Goal: Browse casually: Explore the website without a specific task or goal

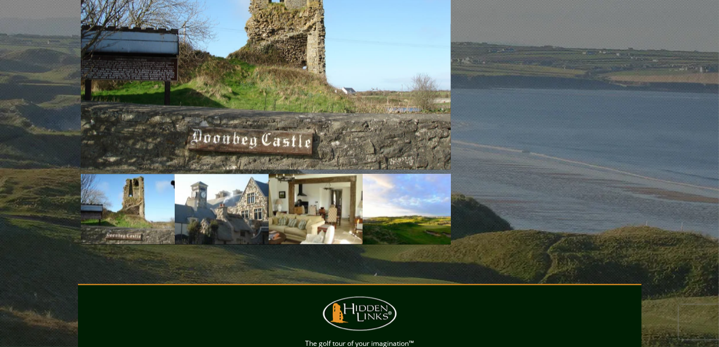
scroll to position [1093, 0]
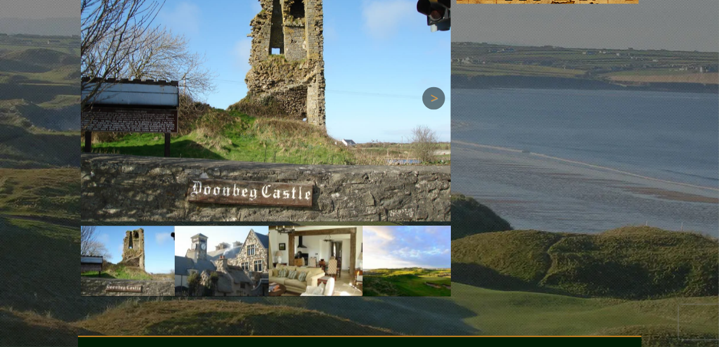
click at [440, 109] on link "Next" at bounding box center [434, 98] width 23 height 23
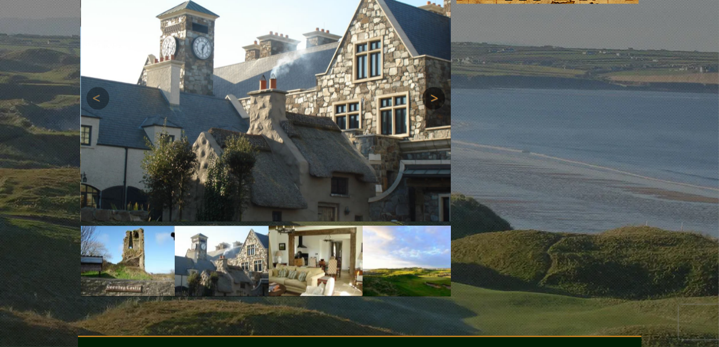
click at [440, 109] on link "Next" at bounding box center [434, 98] width 23 height 23
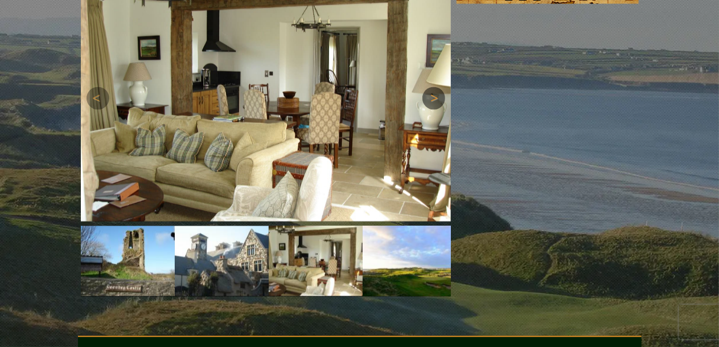
click at [440, 109] on link "Next" at bounding box center [434, 98] width 23 height 23
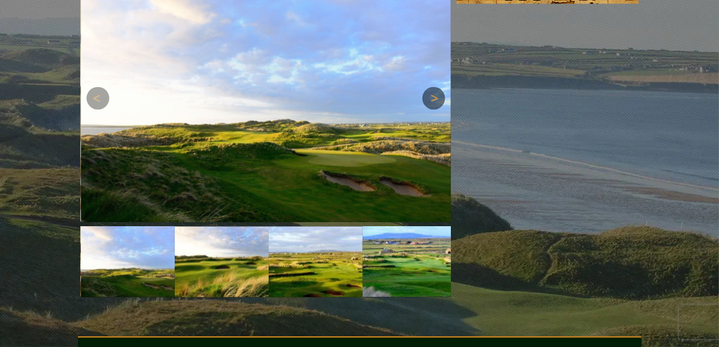
click at [440, 109] on link "Next" at bounding box center [434, 98] width 23 height 23
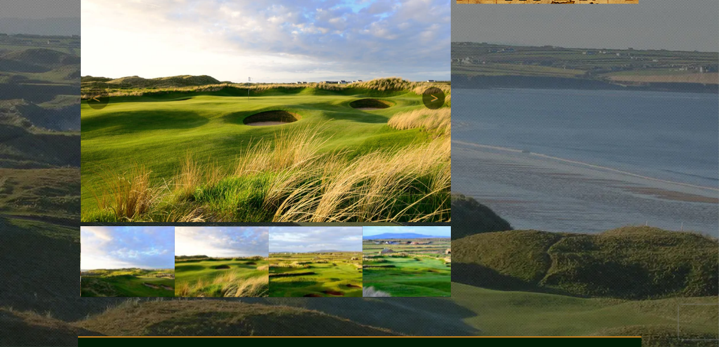
click at [440, 109] on link "Next" at bounding box center [434, 98] width 23 height 23
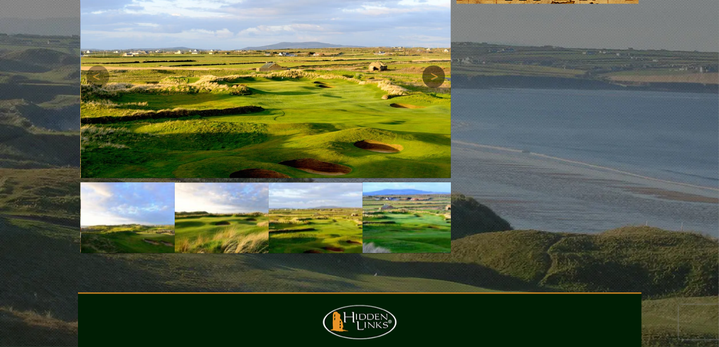
click at [437, 88] on link "Next" at bounding box center [434, 76] width 23 height 23
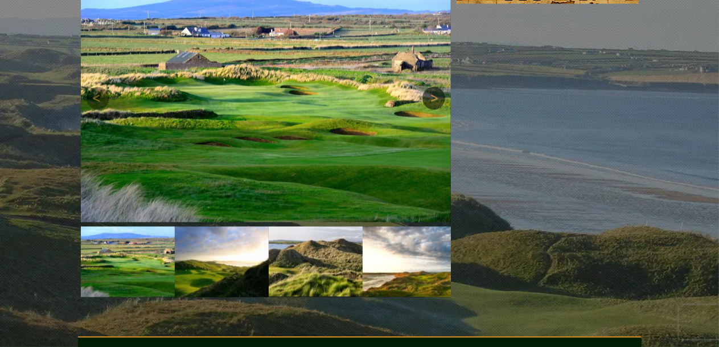
click at [432, 109] on link "Next" at bounding box center [434, 98] width 23 height 23
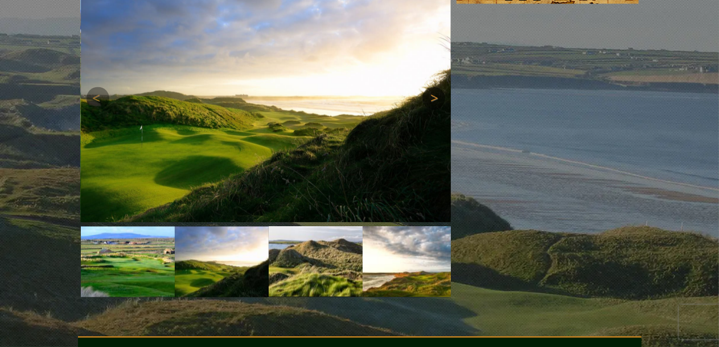
click at [432, 109] on link "Next" at bounding box center [434, 98] width 23 height 23
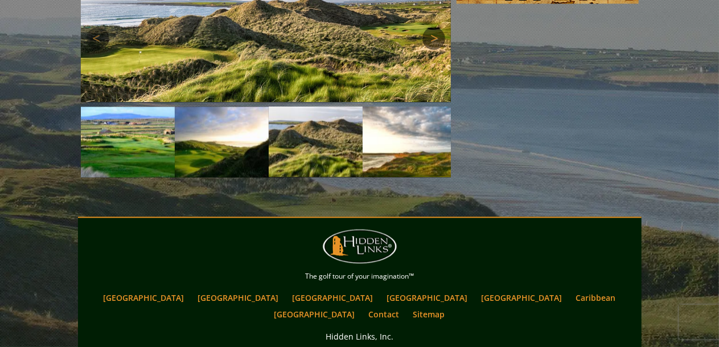
click at [436, 50] on link "Next" at bounding box center [434, 38] width 23 height 23
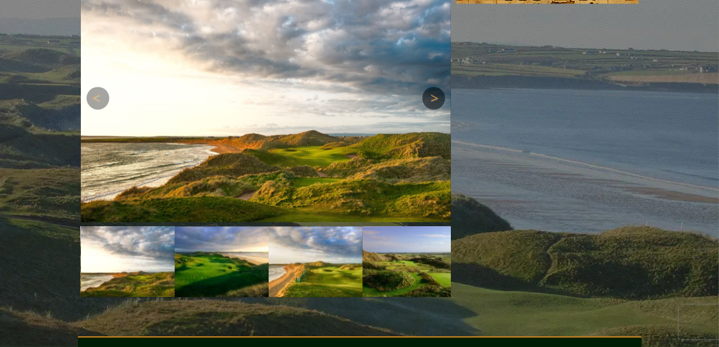
click at [432, 109] on link "Next" at bounding box center [434, 98] width 23 height 23
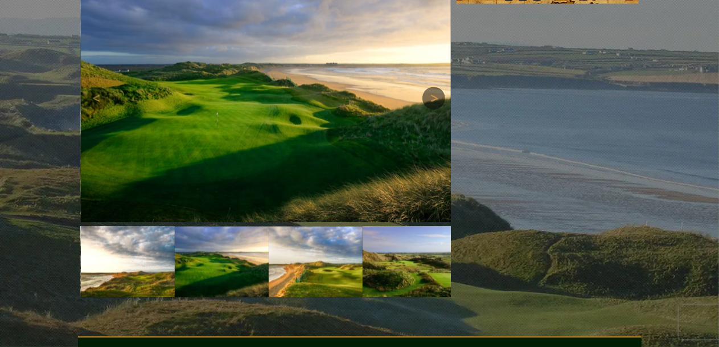
click at [432, 109] on link "Next" at bounding box center [434, 98] width 23 height 23
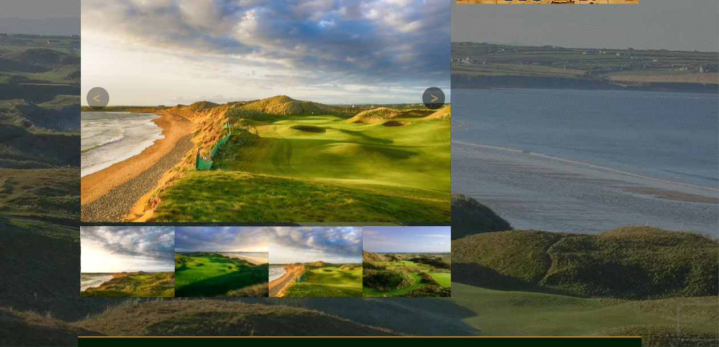
click at [432, 109] on link "Next" at bounding box center [434, 98] width 23 height 23
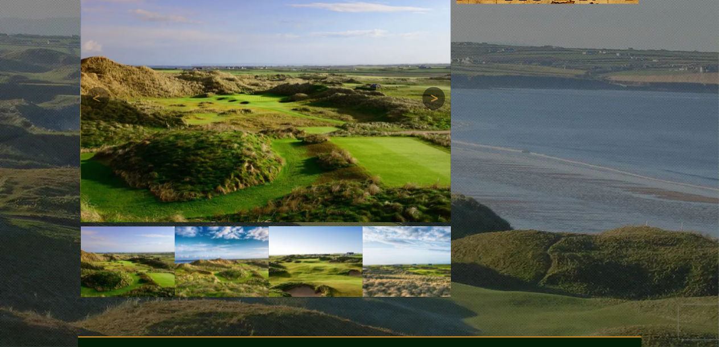
click at [432, 109] on link "Next" at bounding box center [434, 98] width 23 height 23
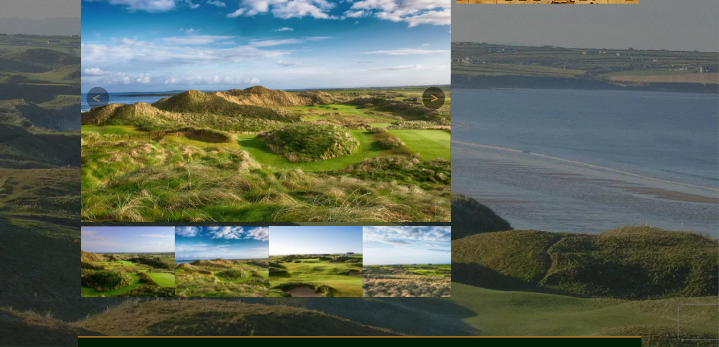
click at [432, 109] on link "Next" at bounding box center [434, 98] width 23 height 23
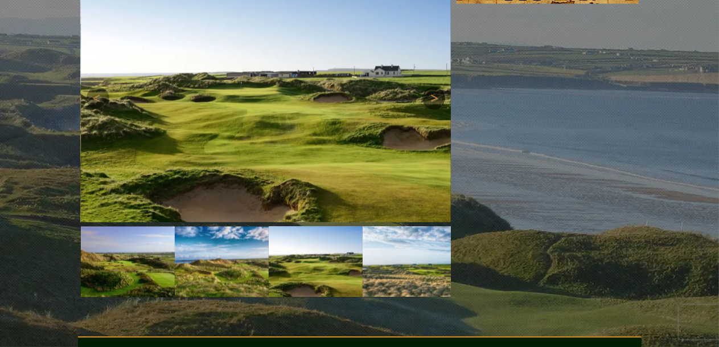
click at [432, 109] on link "Next" at bounding box center [434, 98] width 23 height 23
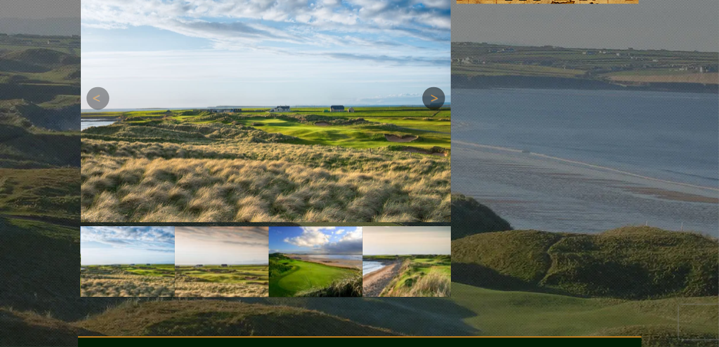
click at [432, 109] on link "Next" at bounding box center [434, 98] width 23 height 23
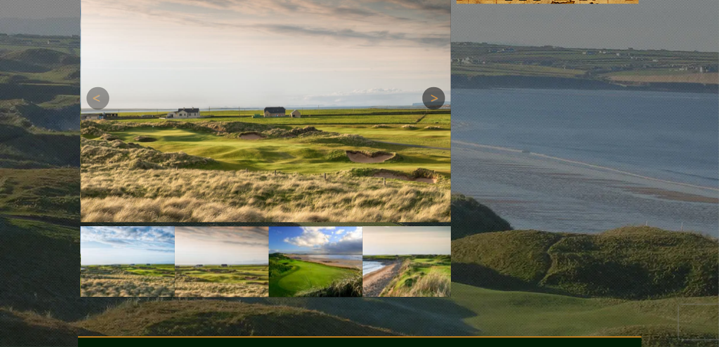
click at [432, 109] on link "Next" at bounding box center [434, 98] width 23 height 23
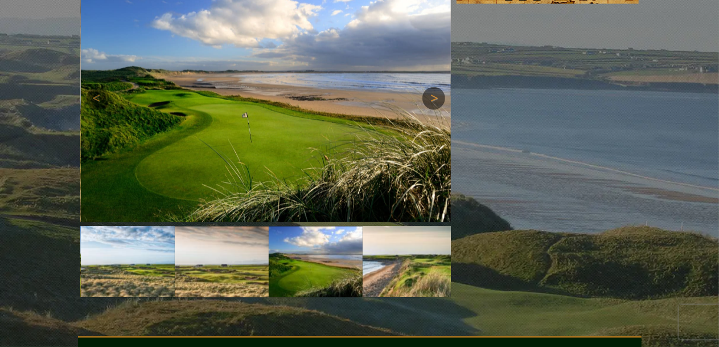
click at [432, 109] on link "Next" at bounding box center [434, 98] width 23 height 23
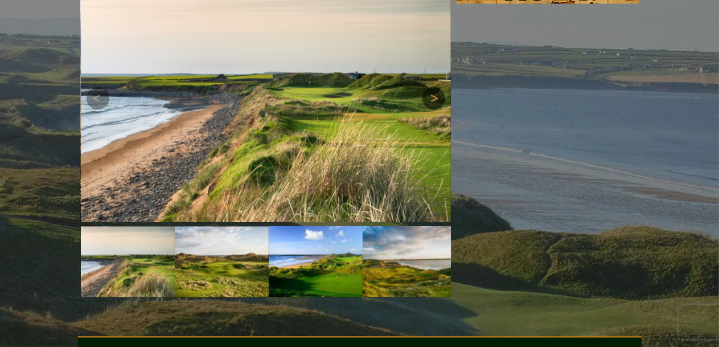
click at [432, 109] on link "Next" at bounding box center [434, 98] width 23 height 23
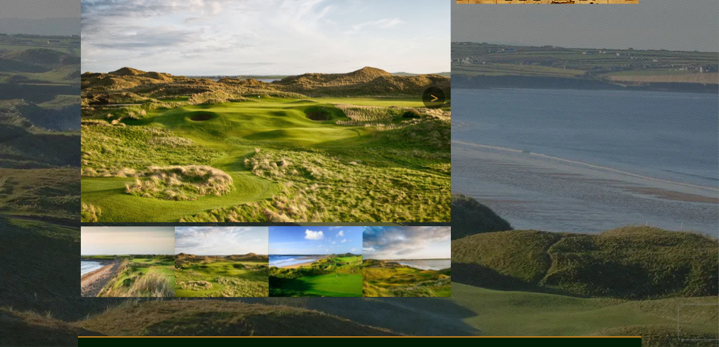
click at [432, 109] on link "Next" at bounding box center [434, 98] width 23 height 23
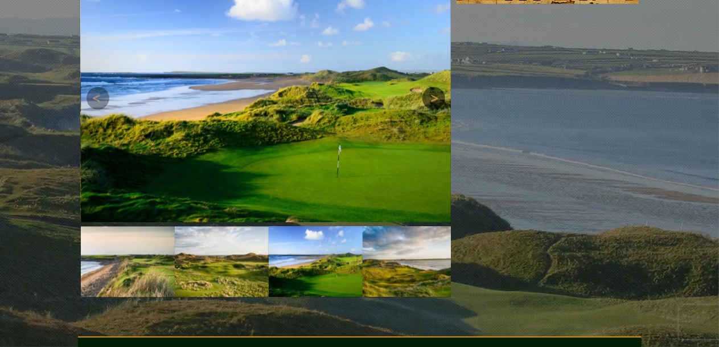
click at [432, 109] on link "Next" at bounding box center [434, 98] width 23 height 23
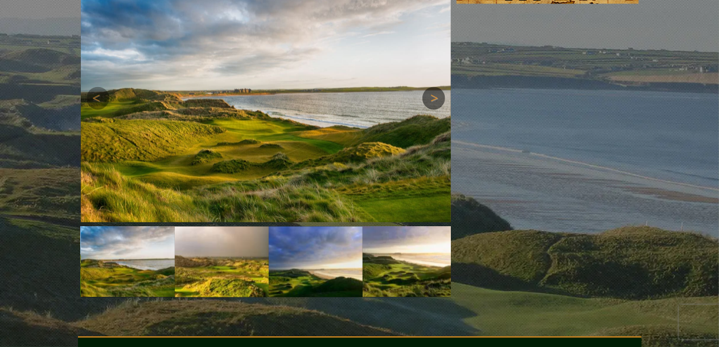
click at [432, 109] on link "Next" at bounding box center [434, 98] width 23 height 23
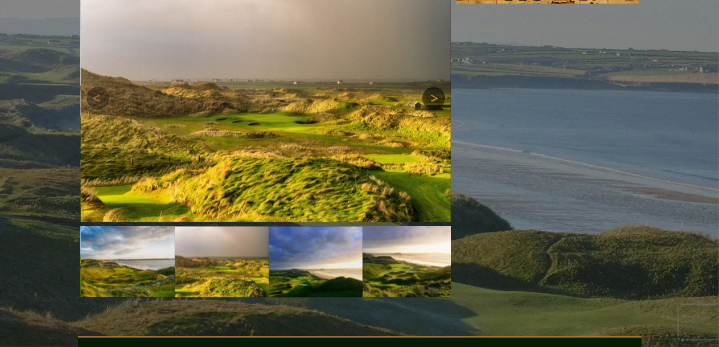
click at [432, 109] on link "Next" at bounding box center [434, 98] width 23 height 23
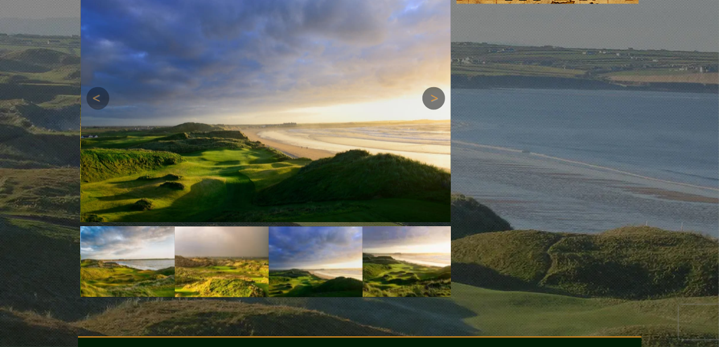
click at [432, 109] on link "Next" at bounding box center [434, 98] width 23 height 23
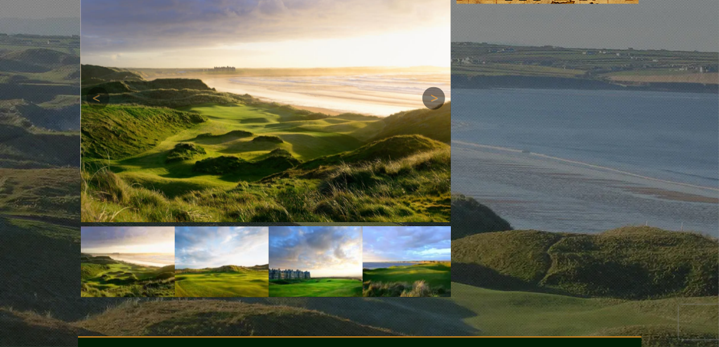
click at [432, 109] on link "Next" at bounding box center [434, 98] width 23 height 23
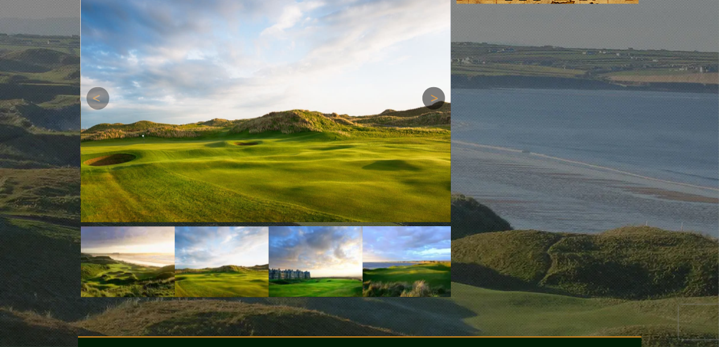
click at [432, 109] on link "Next" at bounding box center [434, 98] width 23 height 23
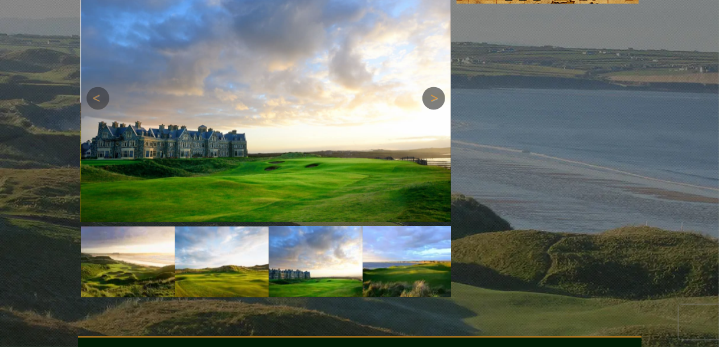
click at [432, 109] on link "Next" at bounding box center [434, 98] width 23 height 23
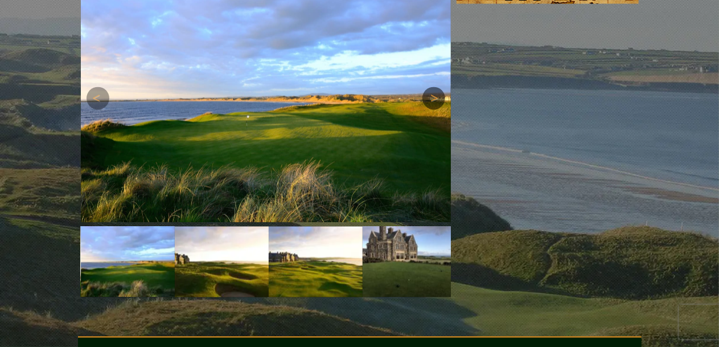
click at [432, 109] on link "Next" at bounding box center [434, 98] width 23 height 23
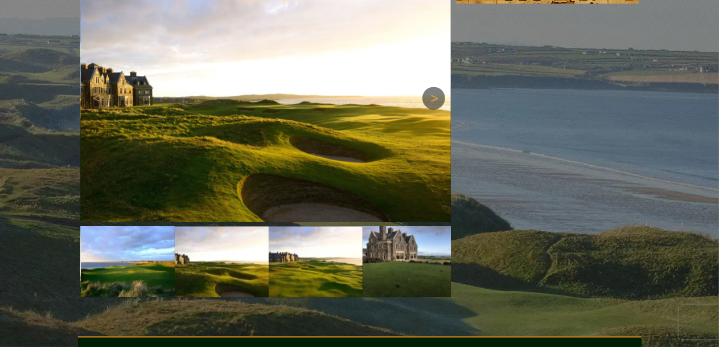
click at [432, 109] on link "Next" at bounding box center [434, 98] width 23 height 23
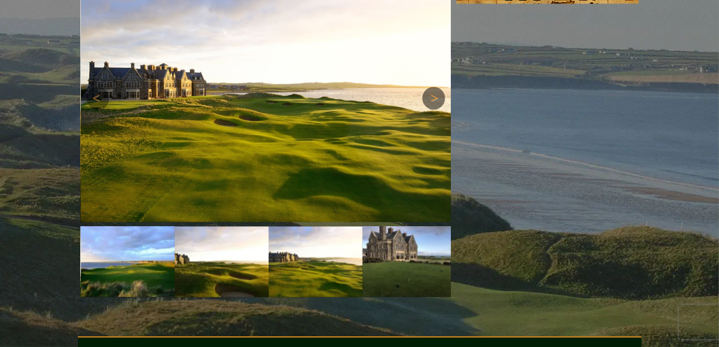
click at [432, 109] on link "Next" at bounding box center [434, 98] width 23 height 23
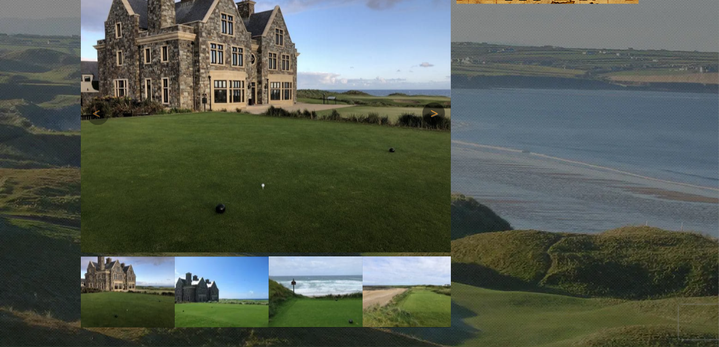
click at [433, 125] on link "Next" at bounding box center [434, 113] width 23 height 23
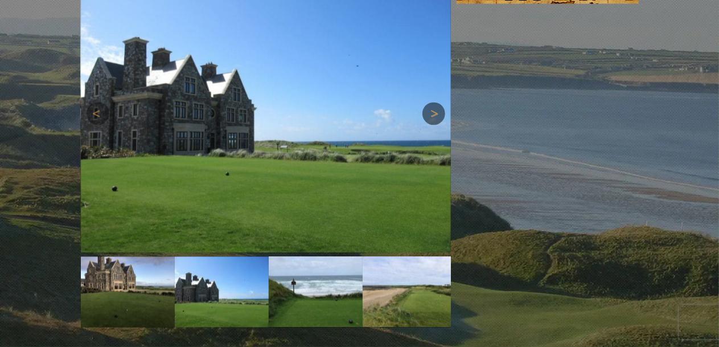
click at [433, 125] on link "Next" at bounding box center [434, 113] width 23 height 23
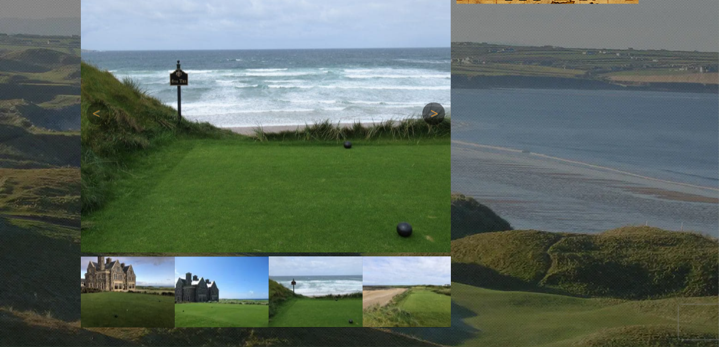
click at [433, 125] on link "Next" at bounding box center [434, 113] width 23 height 23
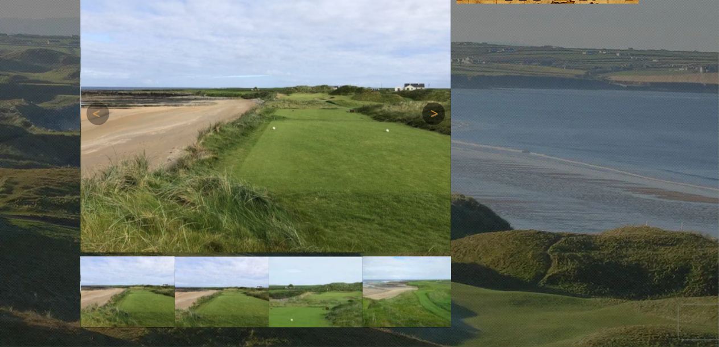
click at [433, 125] on link "Next" at bounding box center [434, 113] width 23 height 23
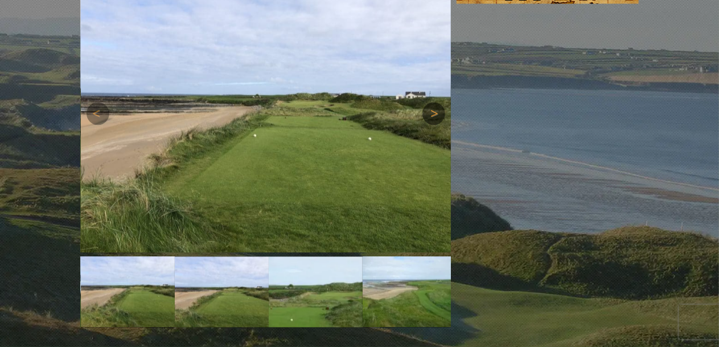
click at [433, 125] on link "Next" at bounding box center [434, 113] width 23 height 23
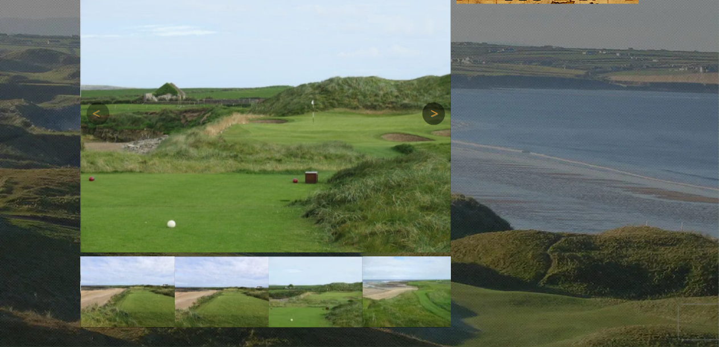
click at [433, 125] on link "Next" at bounding box center [434, 113] width 23 height 23
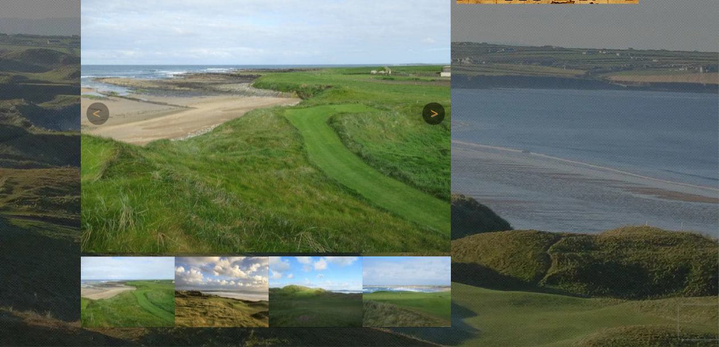
click at [433, 125] on link "Next" at bounding box center [434, 113] width 23 height 23
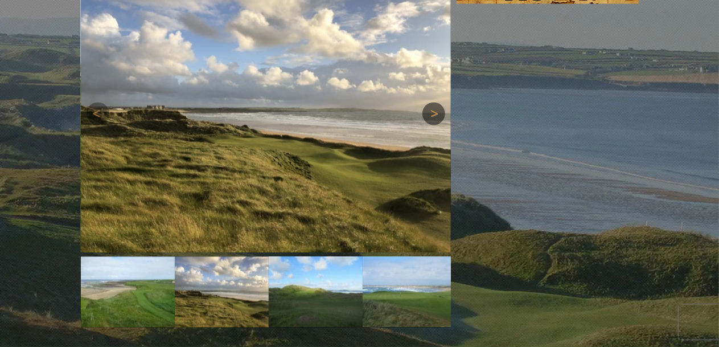
click at [433, 125] on link "Next" at bounding box center [434, 113] width 23 height 23
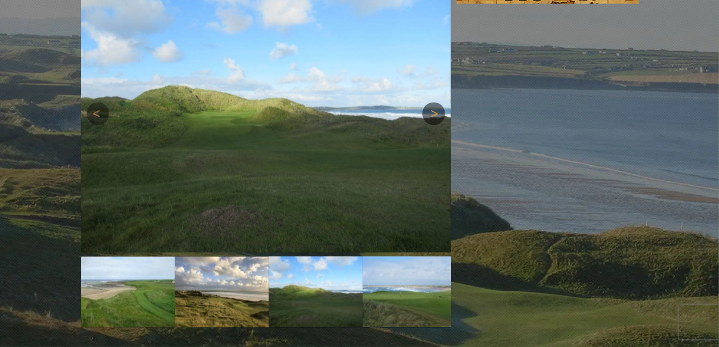
click at [433, 125] on link "Next" at bounding box center [434, 113] width 23 height 23
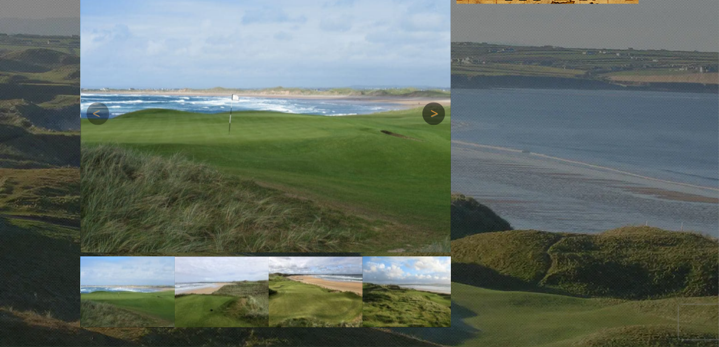
click at [433, 125] on link "Next" at bounding box center [434, 113] width 23 height 23
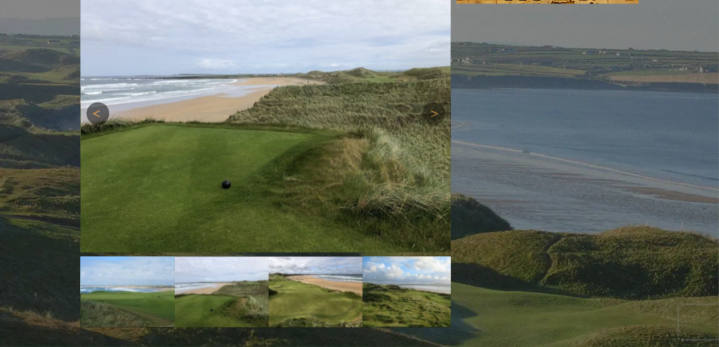
click at [96, 125] on link "Previous" at bounding box center [98, 113] width 23 height 23
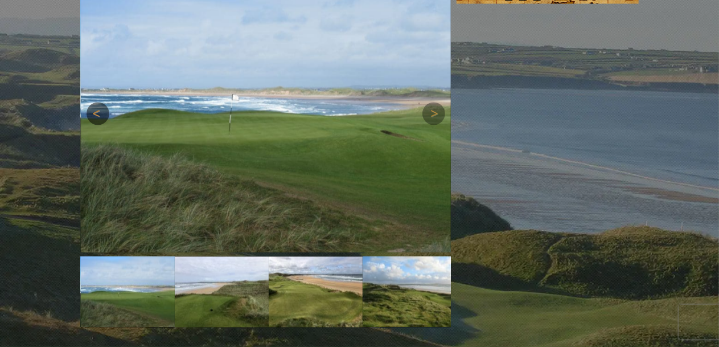
click at [96, 125] on link "Previous" at bounding box center [98, 113] width 23 height 23
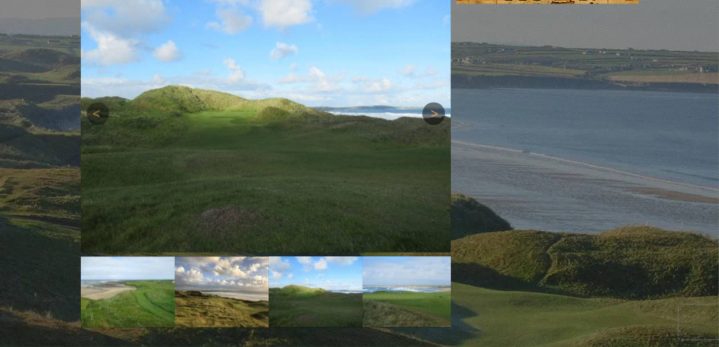
click at [434, 125] on link "Next" at bounding box center [434, 113] width 23 height 23
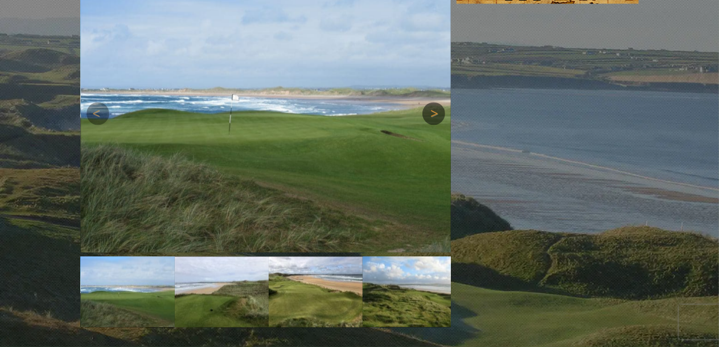
click at [434, 125] on link "Next" at bounding box center [434, 113] width 23 height 23
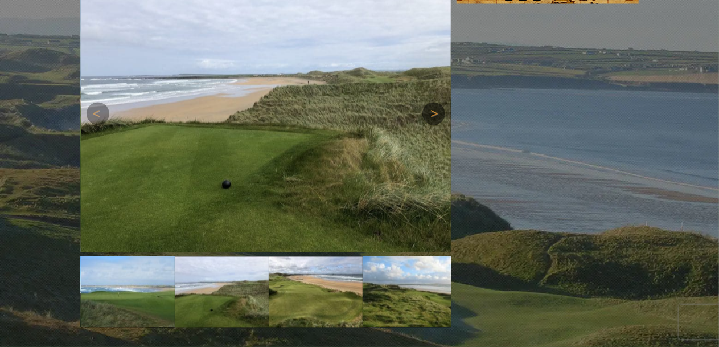
click at [434, 125] on link "Next" at bounding box center [434, 113] width 23 height 23
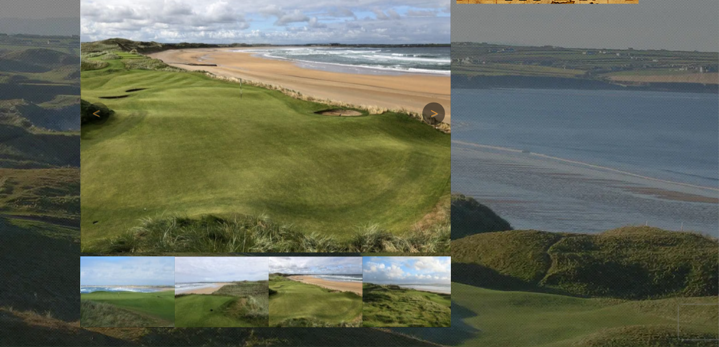
click at [434, 125] on link "Next" at bounding box center [434, 113] width 23 height 23
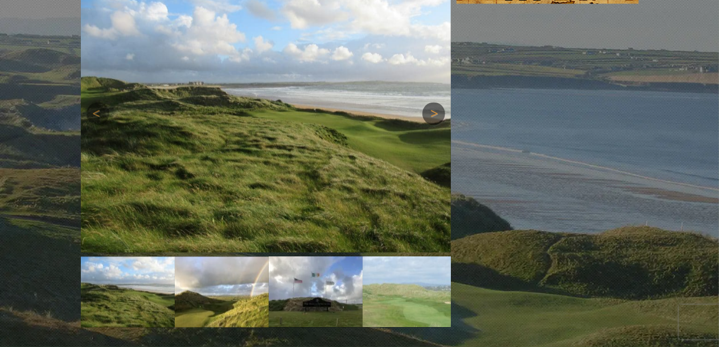
click at [434, 125] on link "Next" at bounding box center [434, 113] width 23 height 23
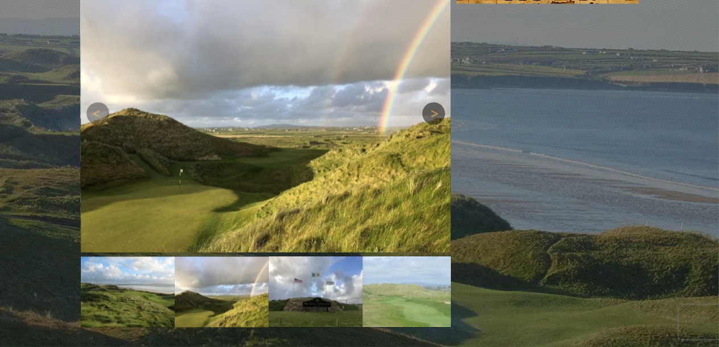
click at [434, 125] on link "Next" at bounding box center [434, 113] width 23 height 23
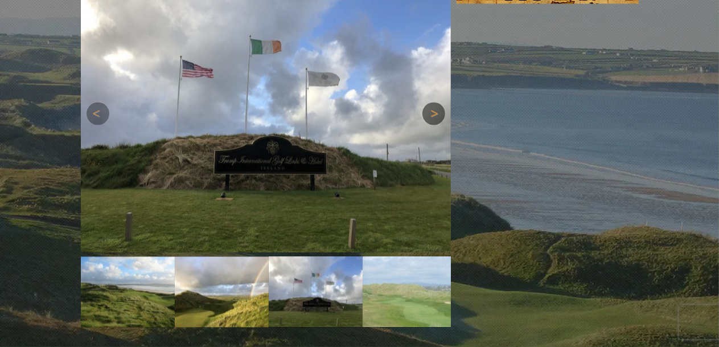
click at [434, 125] on link "Next" at bounding box center [434, 113] width 23 height 23
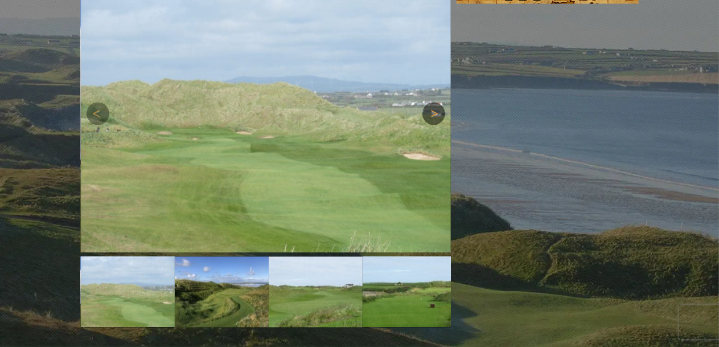
click at [434, 125] on link "Next" at bounding box center [434, 113] width 23 height 23
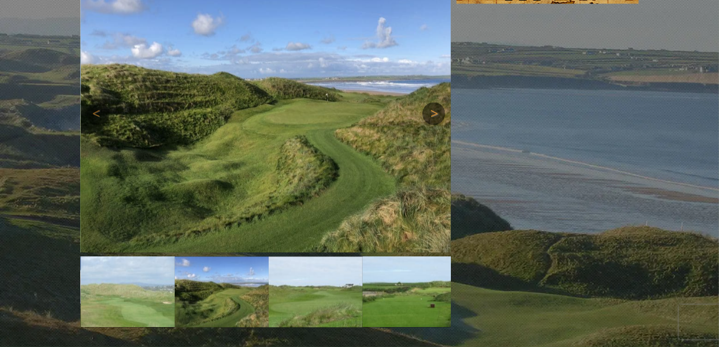
click at [434, 125] on link "Next" at bounding box center [434, 113] width 23 height 23
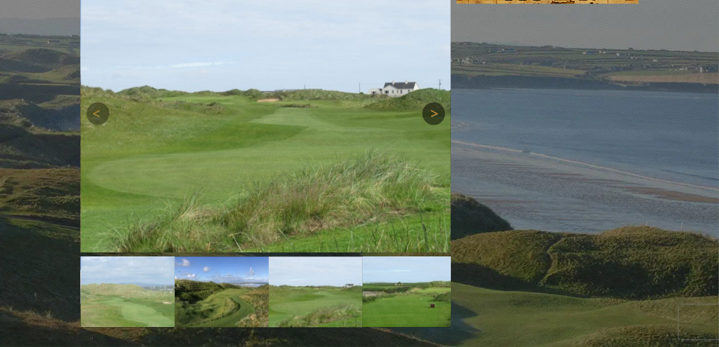
click at [434, 125] on link "Next" at bounding box center [434, 113] width 23 height 23
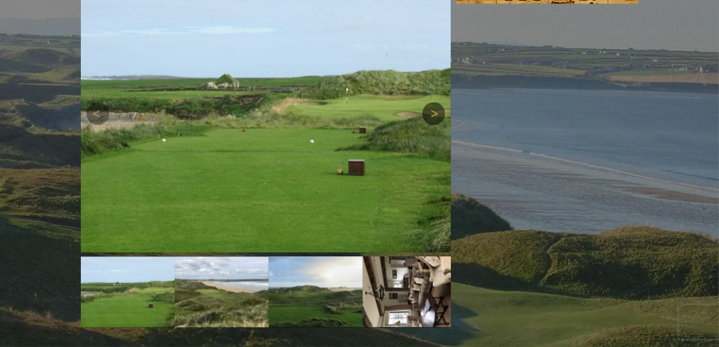
click at [434, 125] on link "Next" at bounding box center [434, 113] width 23 height 23
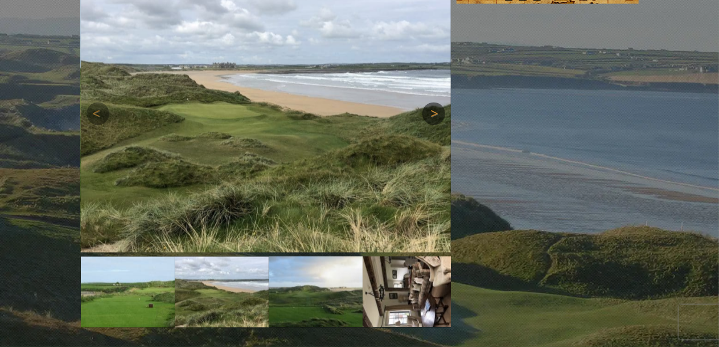
click at [434, 125] on link "Next" at bounding box center [434, 113] width 23 height 23
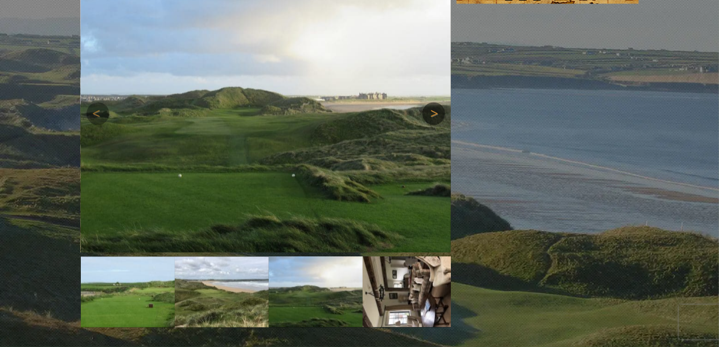
click at [434, 125] on link "Next" at bounding box center [434, 113] width 23 height 23
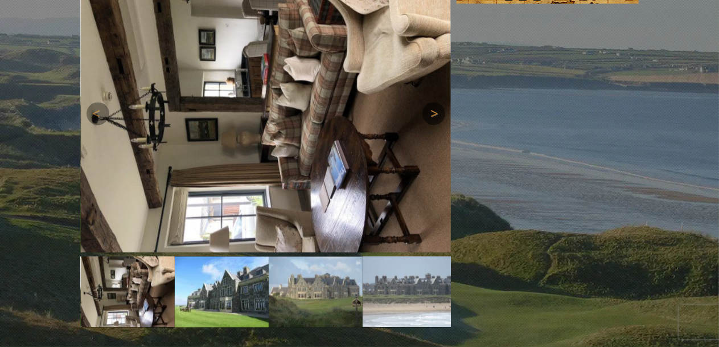
click at [434, 125] on link "Next" at bounding box center [434, 113] width 23 height 23
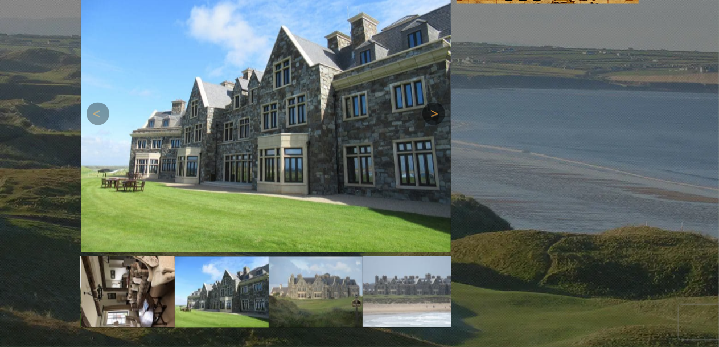
click at [434, 125] on link "Next" at bounding box center [434, 113] width 23 height 23
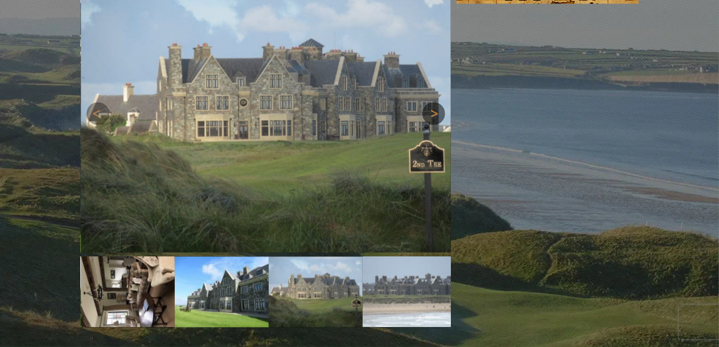
click at [434, 125] on link "Next" at bounding box center [434, 113] width 23 height 23
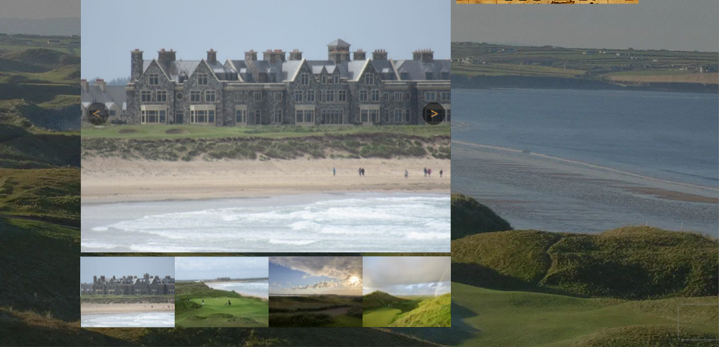
click at [434, 125] on link "Next" at bounding box center [434, 113] width 23 height 23
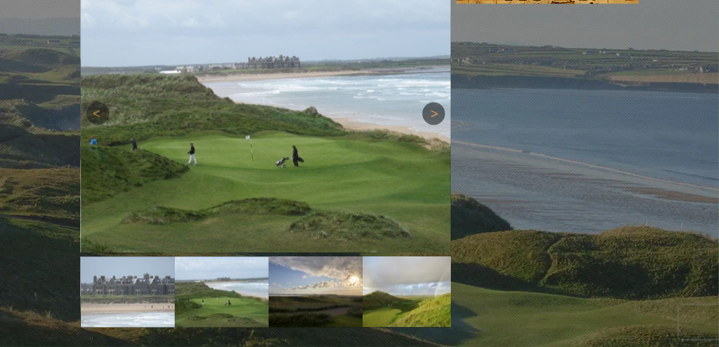
click at [434, 125] on link "Next" at bounding box center [434, 113] width 23 height 23
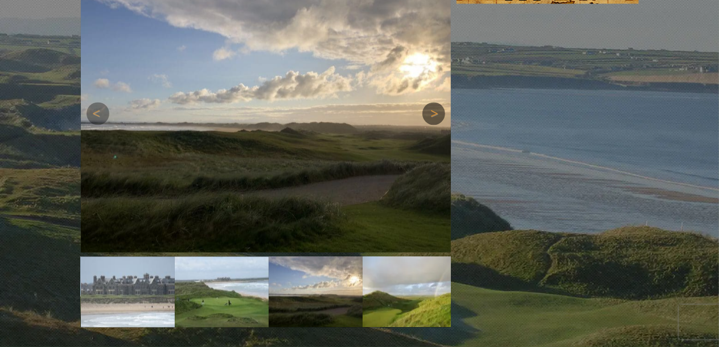
click at [434, 125] on link "Next" at bounding box center [434, 113] width 23 height 23
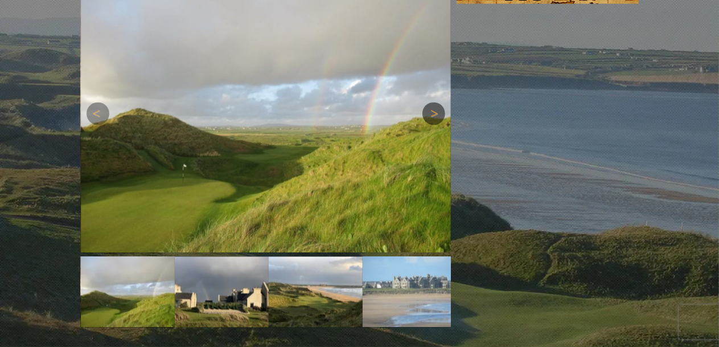
click at [434, 125] on link "Next" at bounding box center [434, 113] width 23 height 23
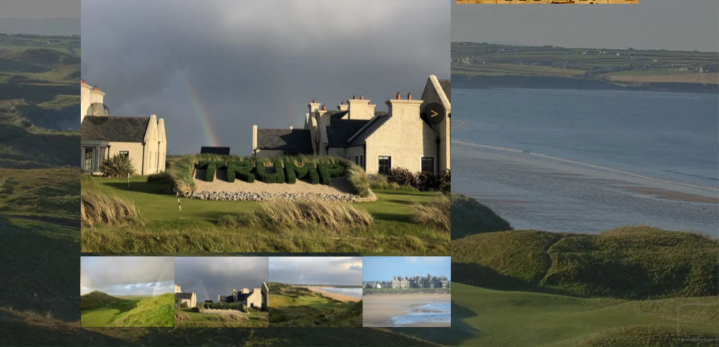
click at [434, 125] on link "Next" at bounding box center [434, 113] width 23 height 23
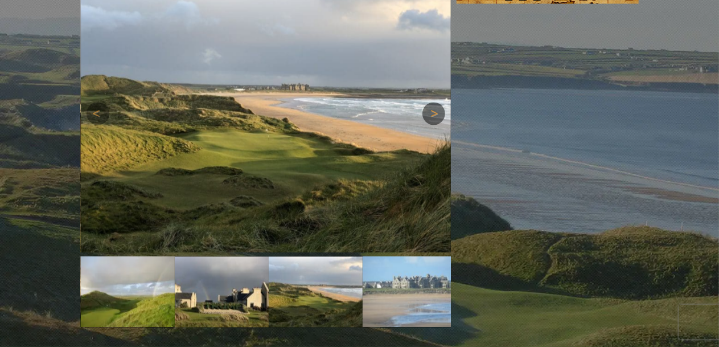
click at [434, 125] on link "Next" at bounding box center [434, 113] width 23 height 23
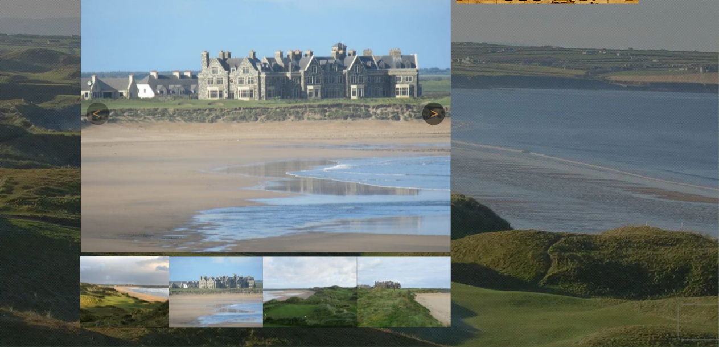
click at [434, 125] on link "Next" at bounding box center [434, 113] width 23 height 23
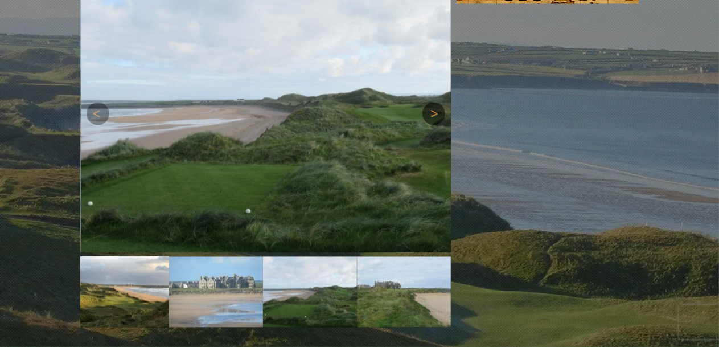
click at [434, 125] on link "Next" at bounding box center [434, 113] width 23 height 23
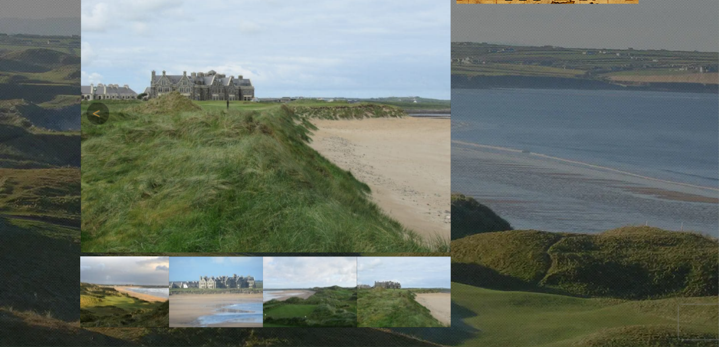
click at [434, 125] on link "Next" at bounding box center [434, 113] width 23 height 23
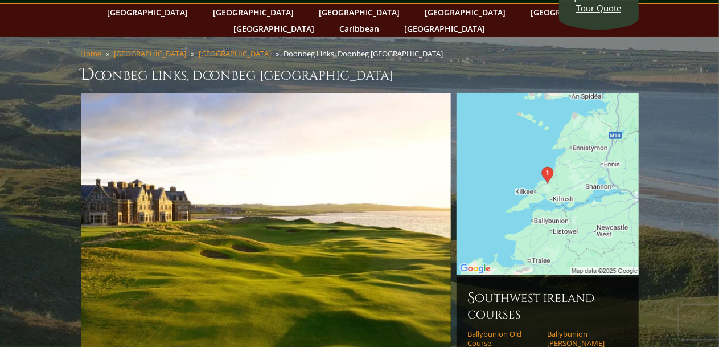
scroll to position [0, 0]
